Goal: Information Seeking & Learning: Learn about a topic

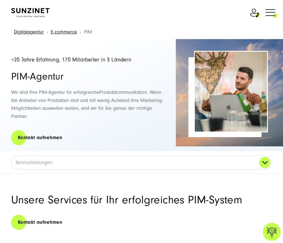
click at [239, 222] on button "Alle ablehnen" at bounding box center [243, 220] width 43 height 13
click at [278, 11] on span at bounding box center [278, 12] width 0 height 14
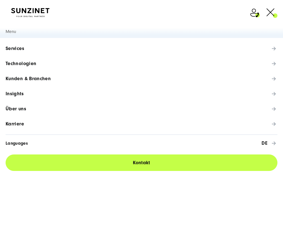
click at [13, 124] on span "Karriere" at bounding box center [15, 124] width 18 height 6
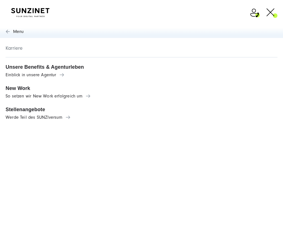
click at [45, 113] on link "Stellenangebote Werde Teil des SUNZIversum" at bounding box center [141, 113] width 283 height 21
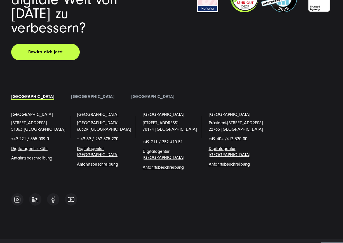
scroll to position [1363, 0]
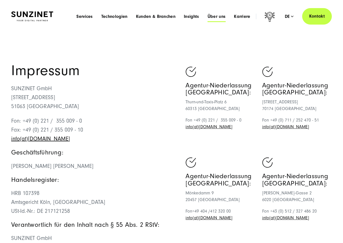
click at [221, 16] on span "Über uns" at bounding box center [216, 17] width 18 height 6
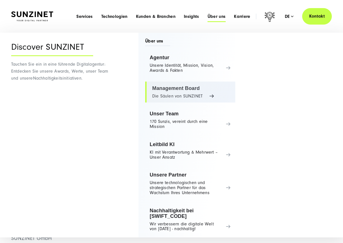
scroll to position [4, 0]
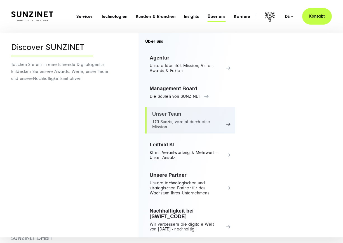
click at [188, 117] on link "Unser Team 170 Sunzis, vereint durch eine Mission" at bounding box center [190, 120] width 90 height 26
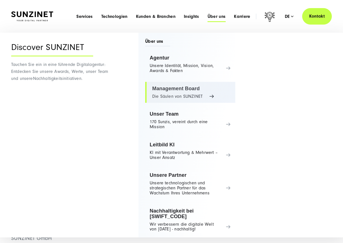
click at [191, 94] on link "Management Board Die Säulen von SUNZINET" at bounding box center [190, 92] width 90 height 21
